Goal: Task Accomplishment & Management: Complete application form

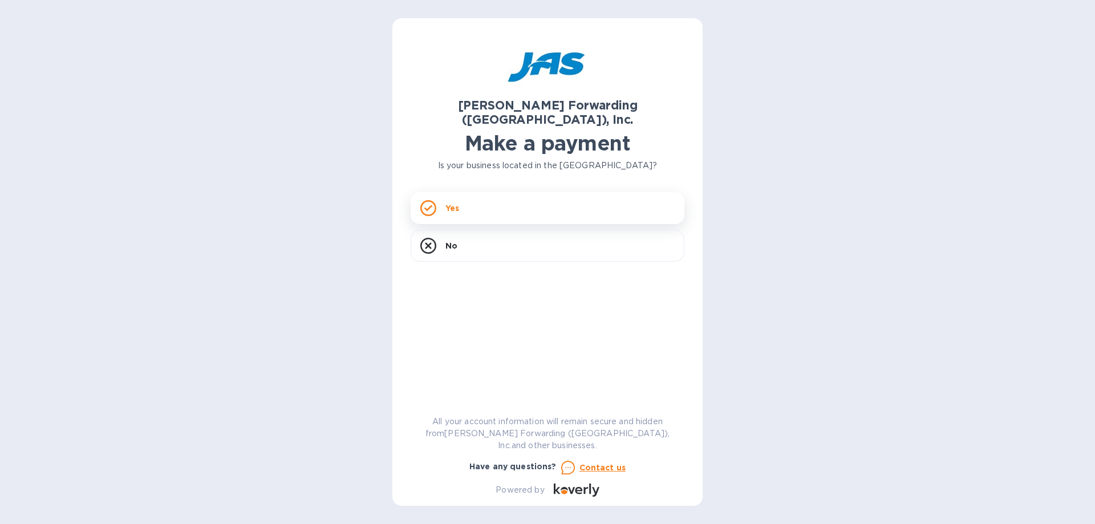
click at [490, 196] on div "Yes" at bounding box center [547, 208] width 274 height 32
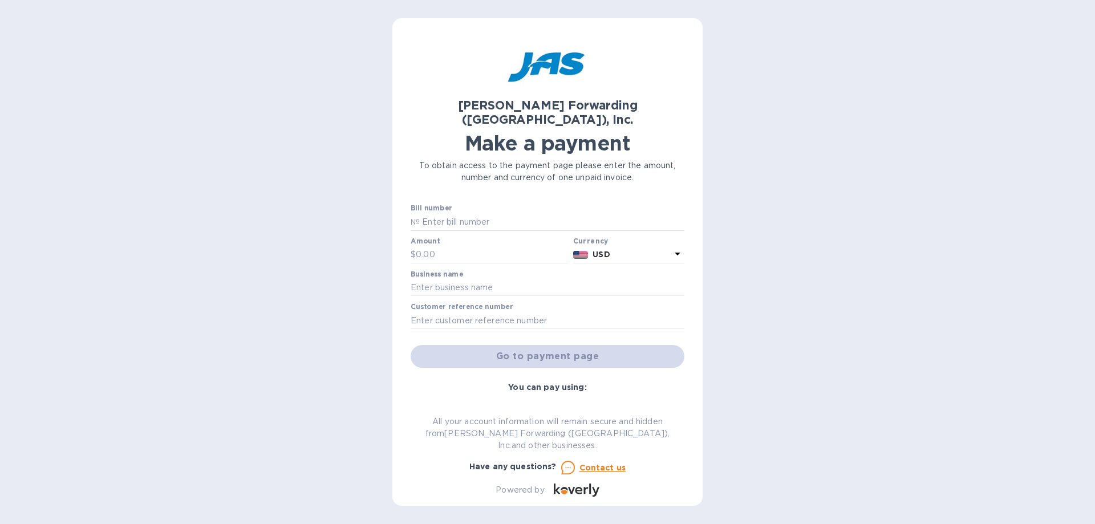
click at [474, 213] on input "text" at bounding box center [552, 221] width 265 height 17
click at [440, 213] on input "text" at bounding box center [552, 221] width 265 height 17
type input "BNA503284950"
click at [444, 246] on input "text" at bounding box center [492, 254] width 153 height 17
type input "4,828.58"
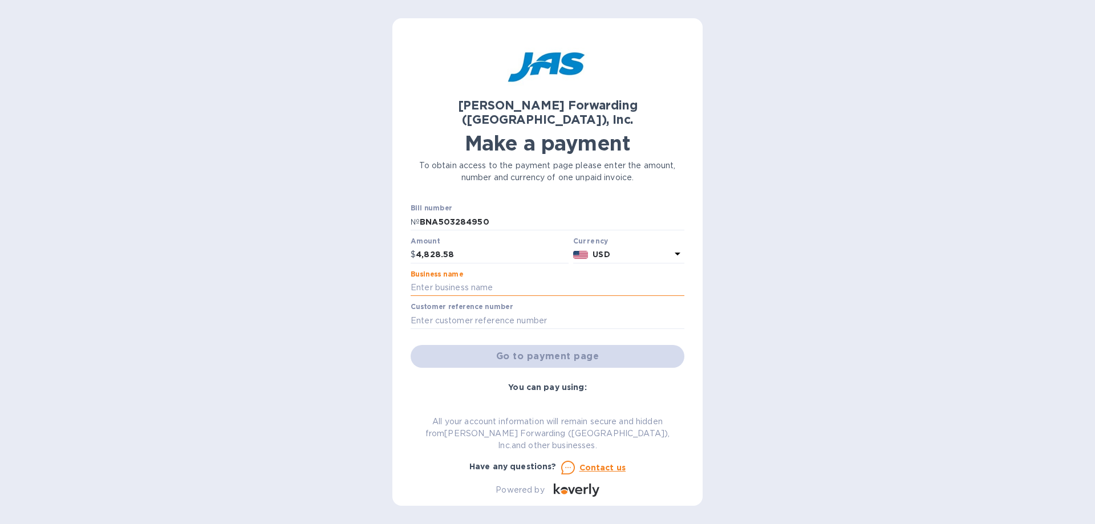
click at [499, 279] on input "text" at bounding box center [547, 287] width 274 height 17
type input "LEATHER BROTHERS INC."
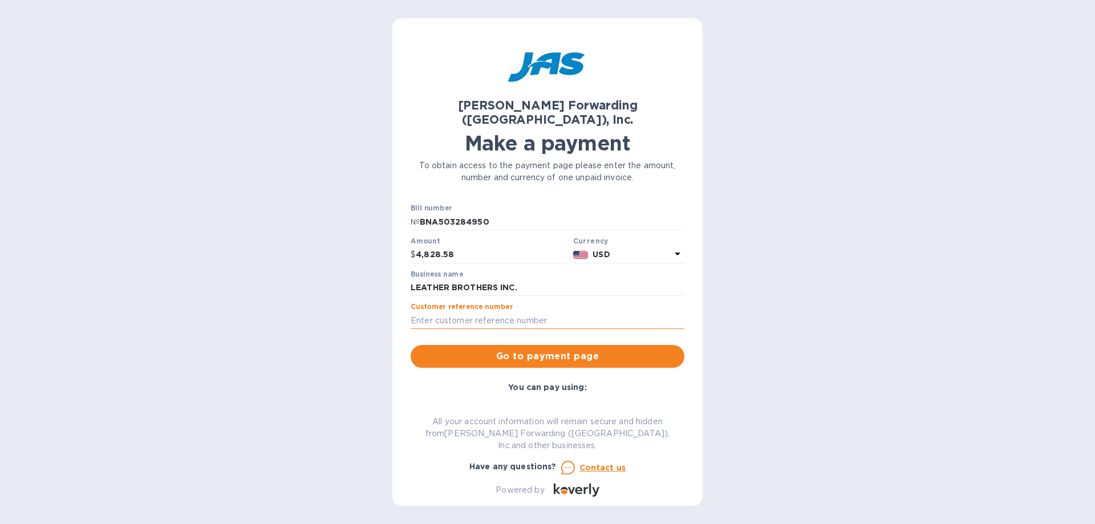
click at [457, 312] on input "text" at bounding box center [547, 320] width 274 height 17
type input "BNA503284950"
click at [535, 349] on span "Go to payment page" at bounding box center [547, 356] width 255 height 14
